Goal: Task Accomplishment & Management: Manage account settings

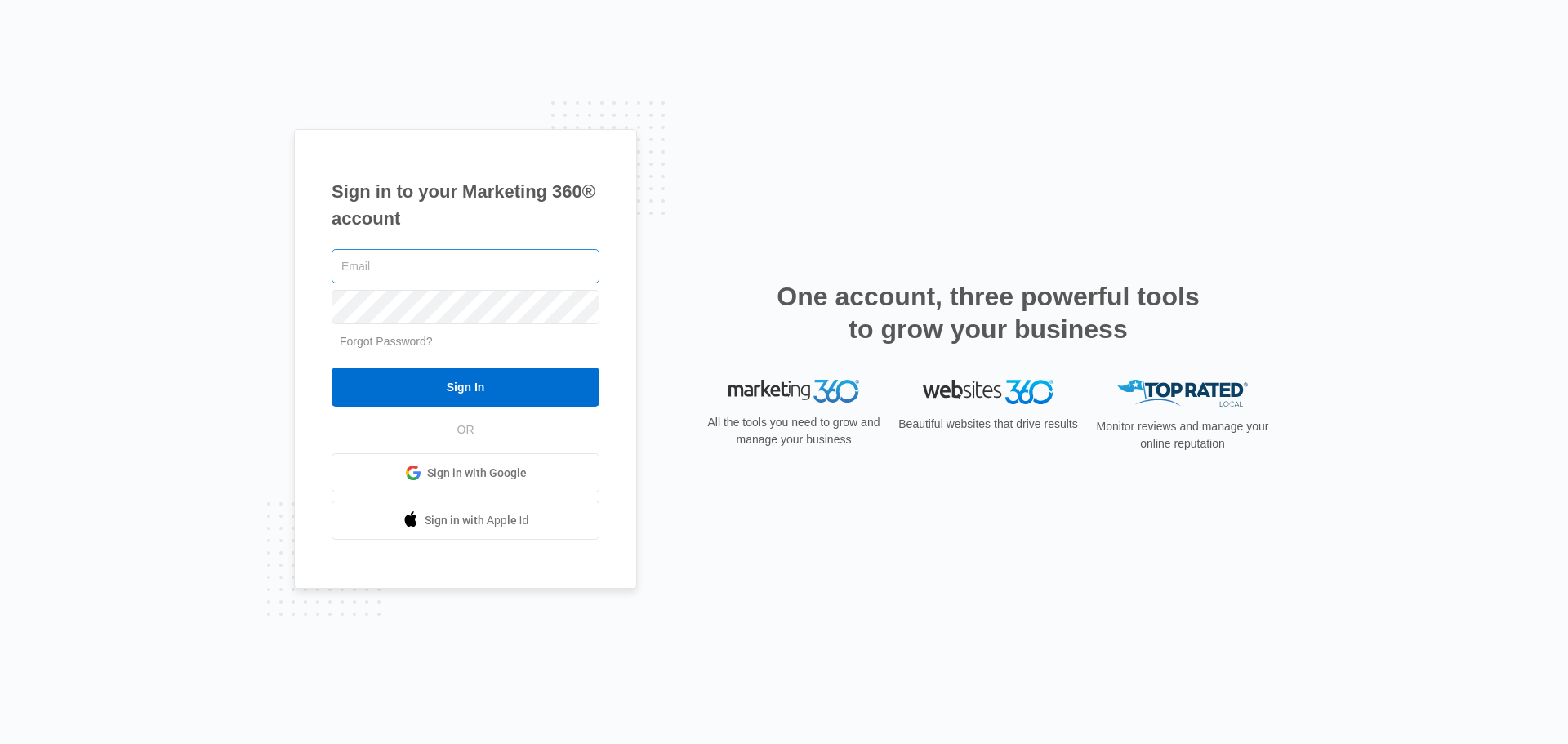
drag, startPoint x: 0, startPoint y: 0, endPoint x: 457, endPoint y: 265, distance: 528.3
click at [457, 265] on input "text" at bounding box center [465, 266] width 268 height 35
type input "[EMAIL_ADDRESS][DOMAIN_NAME]"
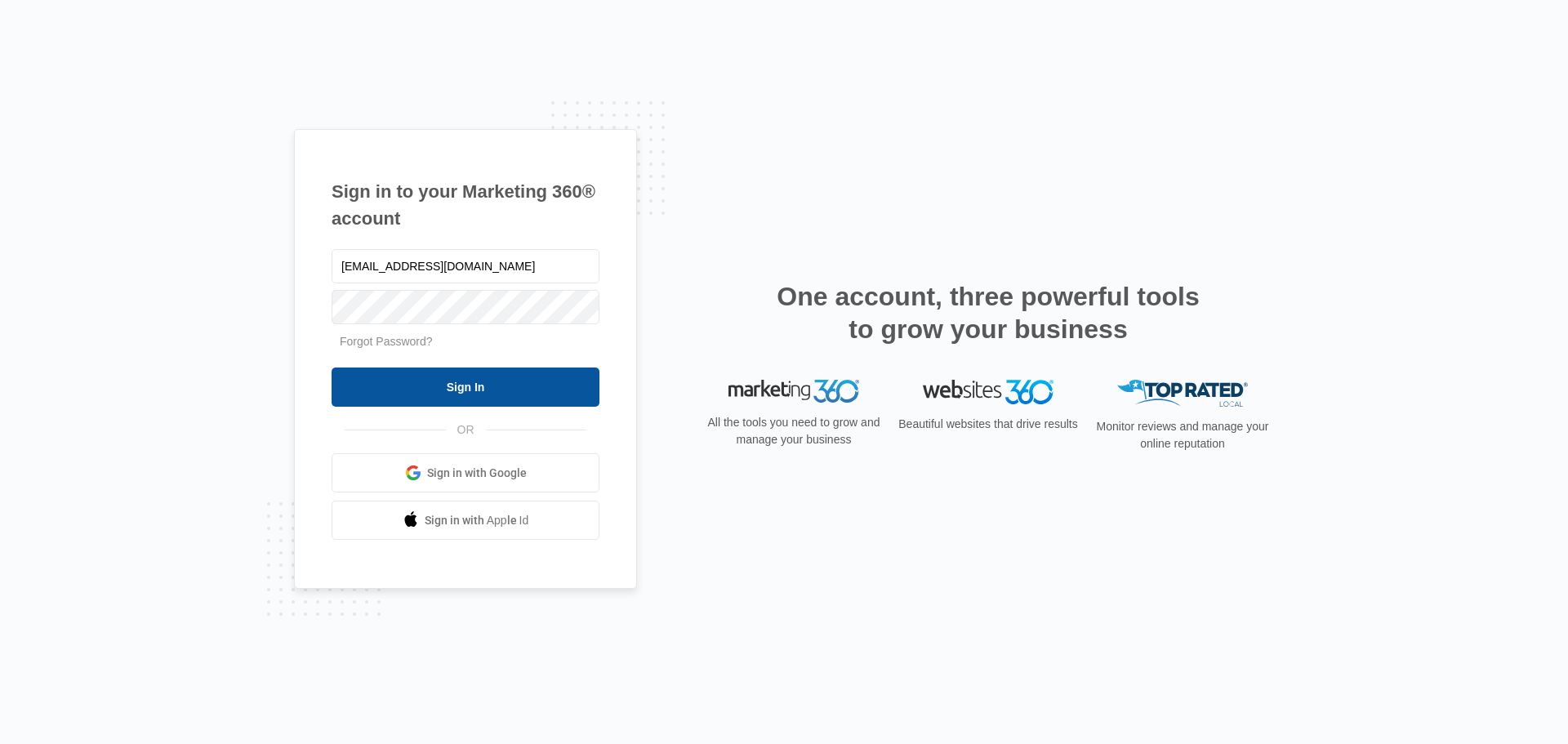
click at [504, 375] on input "Sign In" at bounding box center [465, 387] width 268 height 39
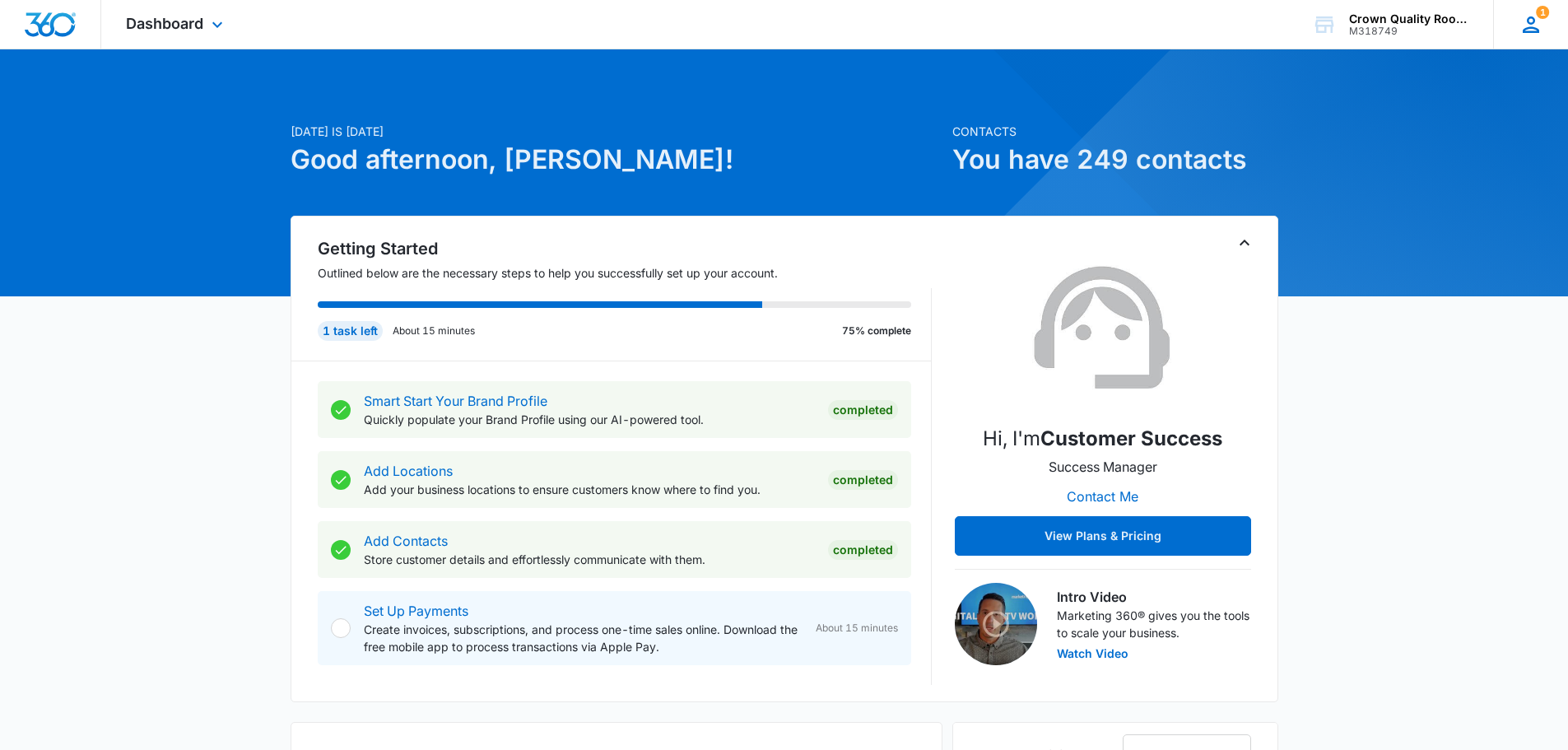
click at [1528, 27] on icon at bounding box center [1530, 24] width 25 height 25
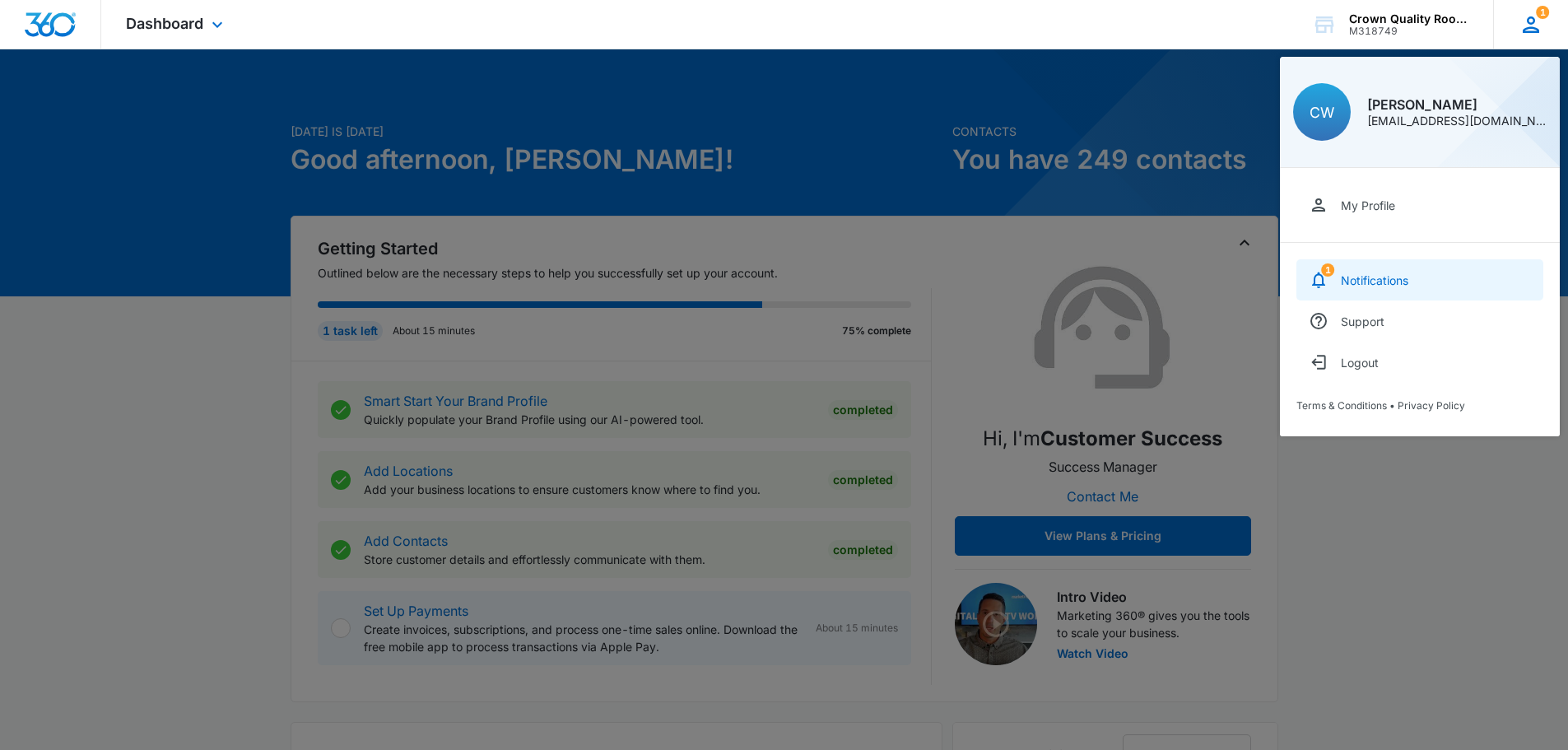
click at [1351, 283] on div "Notifications" at bounding box center [1375, 280] width 68 height 14
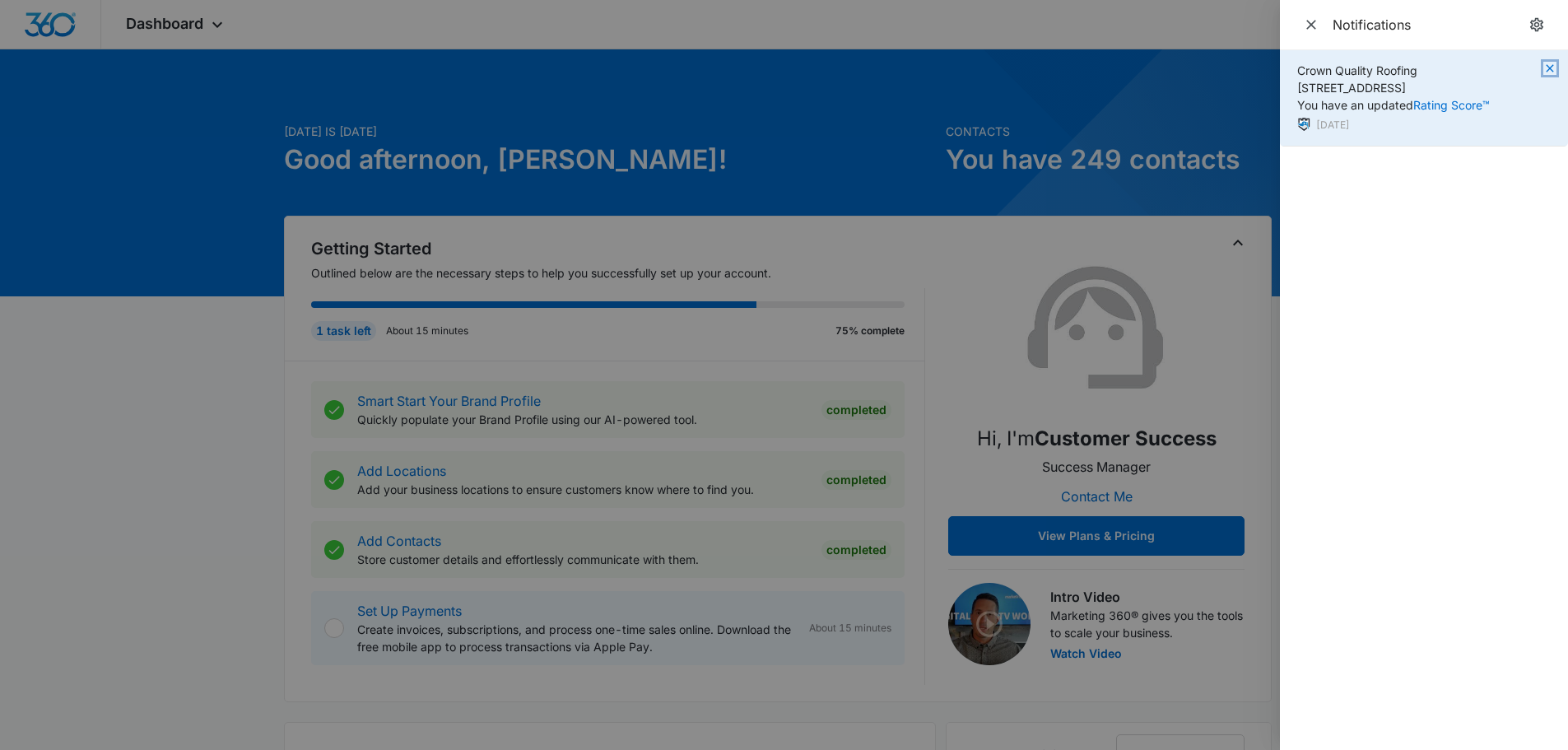
click at [1546, 73] on icon "button" at bounding box center [1550, 68] width 13 height 13
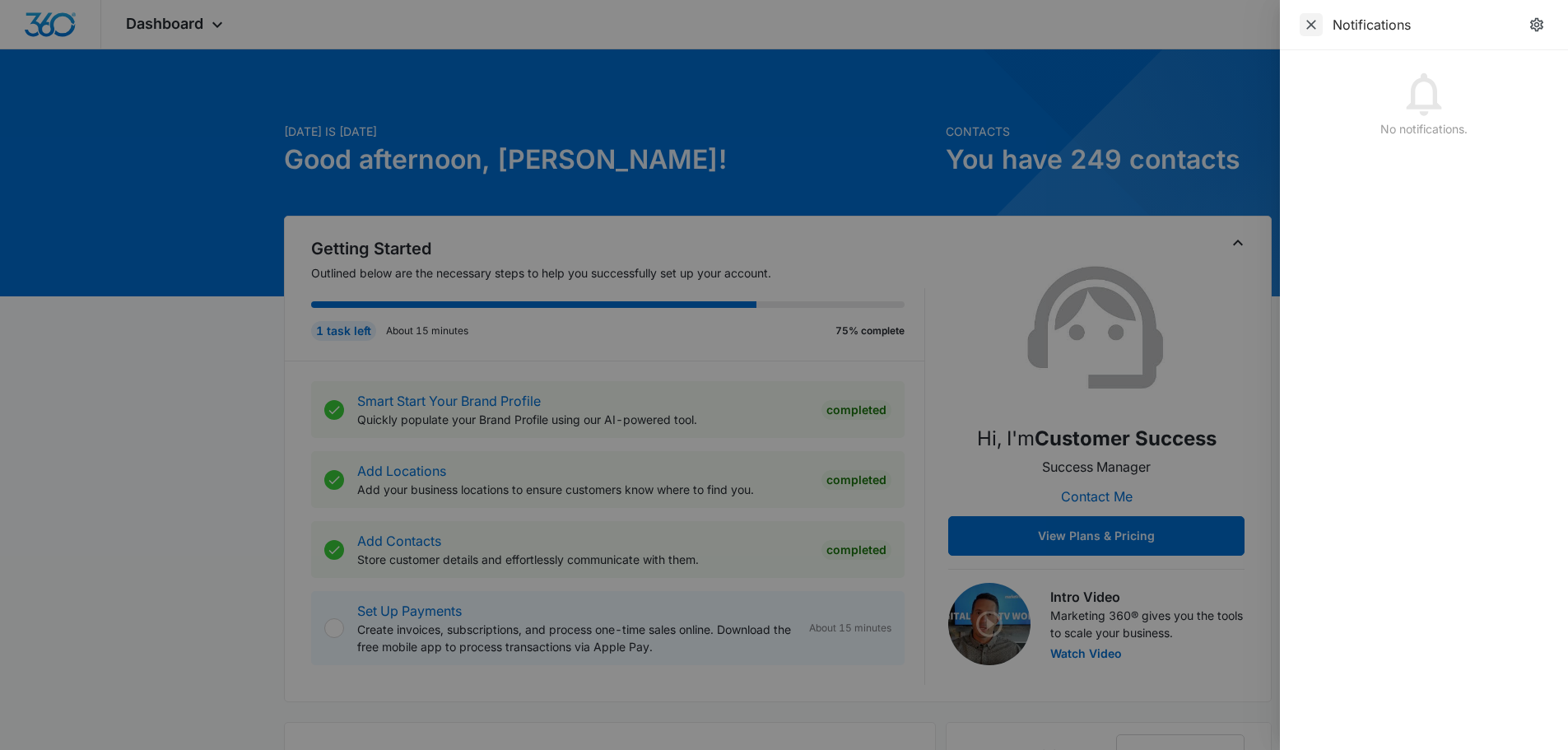
click at [1308, 22] on icon "Close" at bounding box center [1311, 25] width 10 height 10
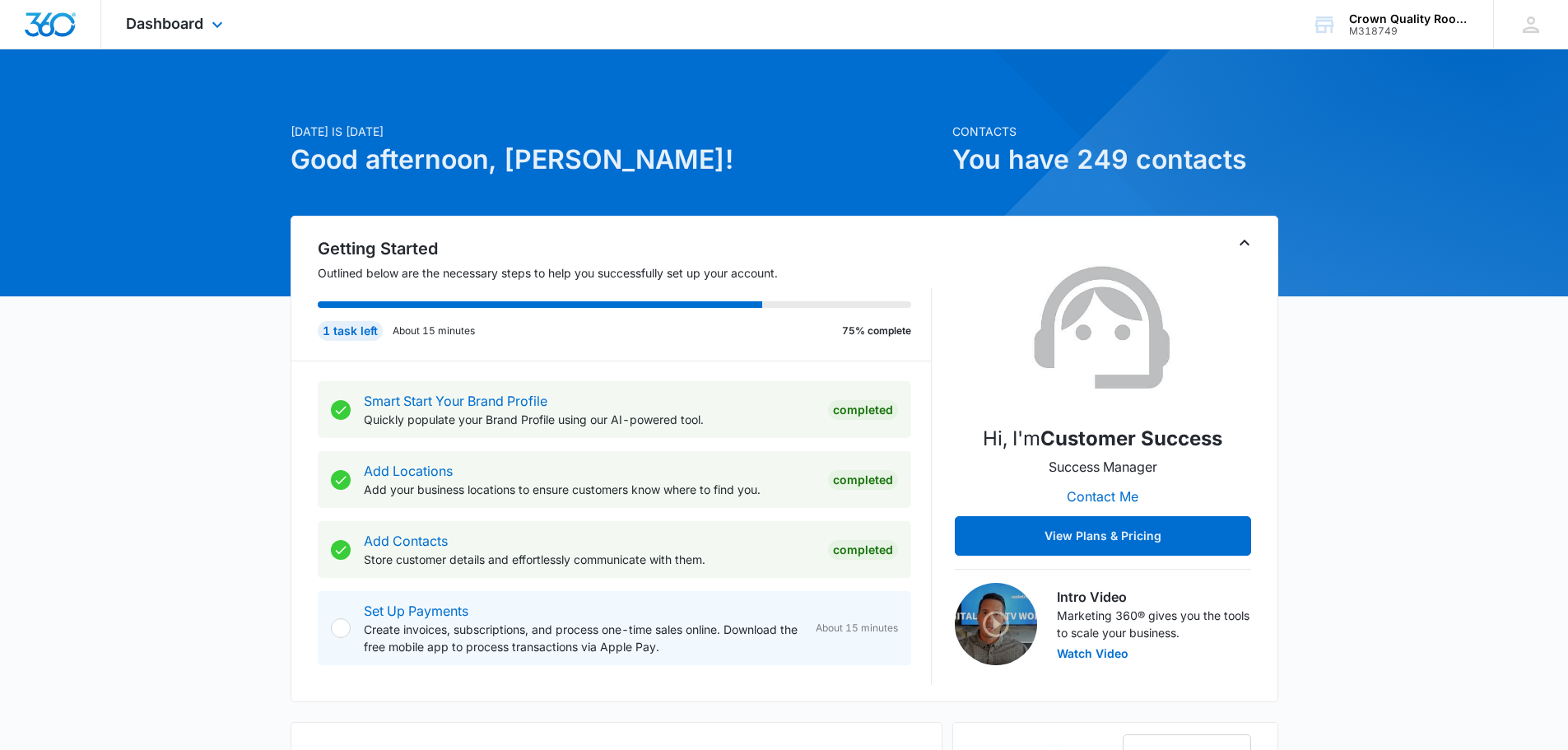
click at [212, 35] on div "Dashboard Apps Reputation Websites Forms CRM Email POS Ads Intelligence Brand S…" at bounding box center [176, 24] width 151 height 49
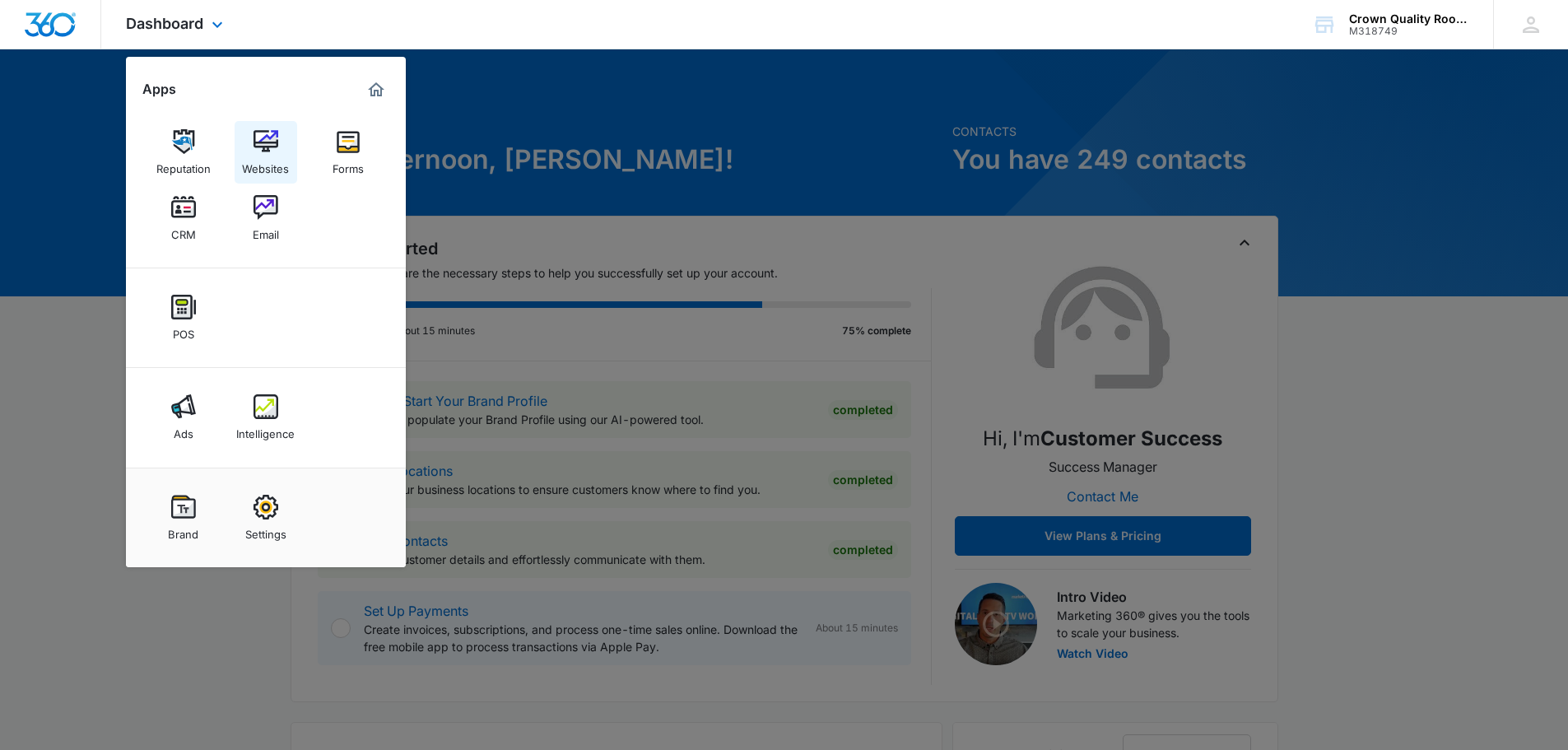
click at [258, 148] on img at bounding box center [265, 141] width 25 height 25
